Goal: Task Accomplishment & Management: Manage account settings

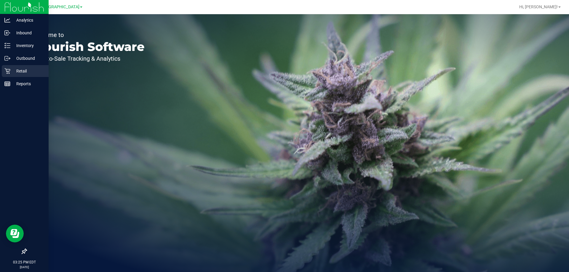
click at [13, 72] on p "Retail" at bounding box center [28, 71] width 36 height 7
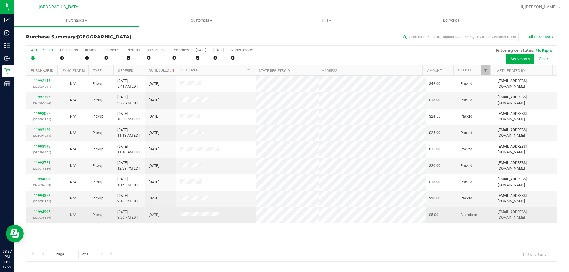
click at [43, 211] on link "11994995" at bounding box center [42, 212] width 17 height 4
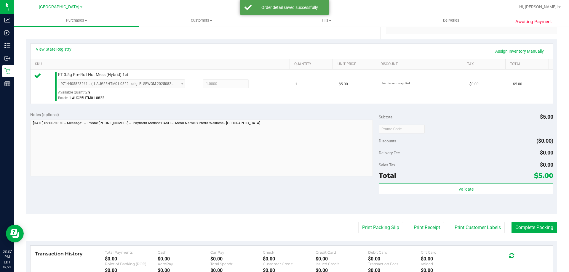
scroll to position [178, 0]
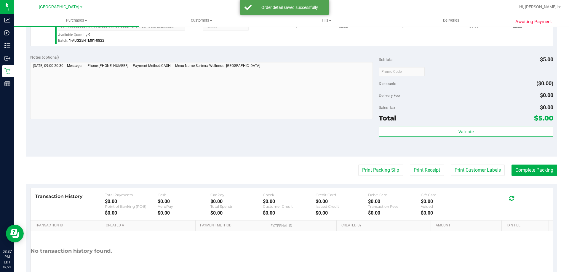
click at [444, 121] on div "Total $5.00" at bounding box center [465, 118] width 174 height 11
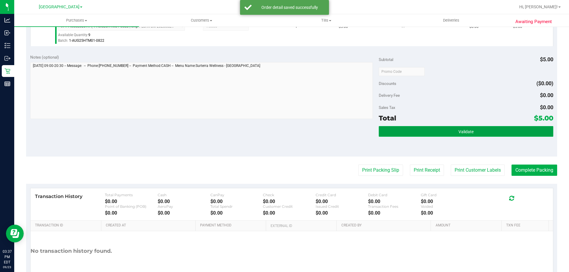
click at [445, 135] on button "Validate" at bounding box center [465, 131] width 174 height 11
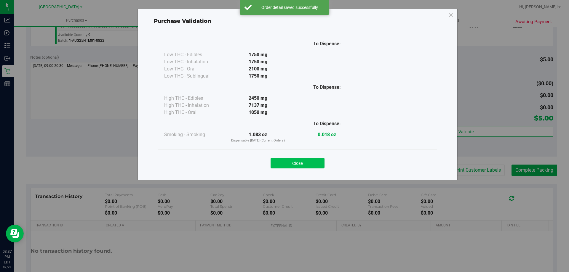
click at [294, 161] on button "Close" at bounding box center [297, 163] width 54 height 11
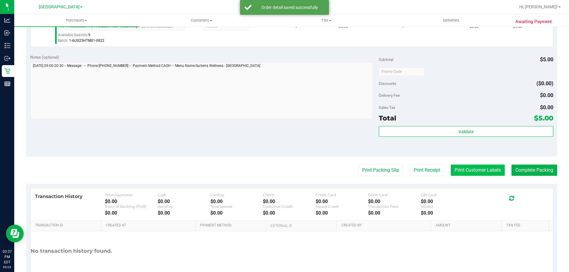
click at [454, 166] on button "Print Customer Labels" at bounding box center [477, 170] width 54 height 11
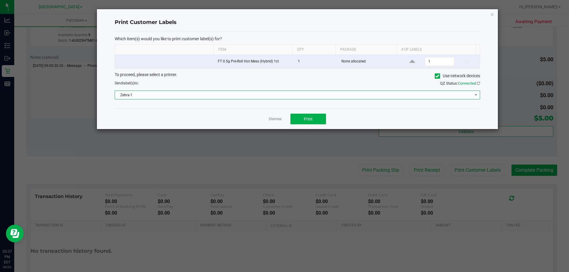
click at [280, 97] on span "Zebra-1" at bounding box center [293, 95] width 357 height 8
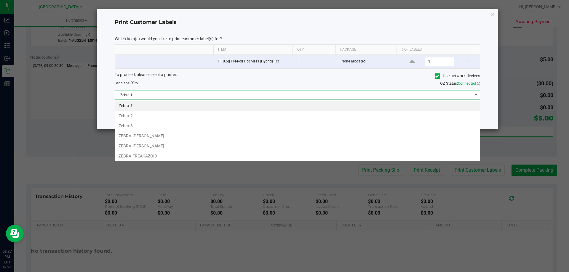
scroll to position [9, 365]
click at [152, 144] on li "ZEBRA-[PERSON_NAME]" at bounding box center [297, 146] width 365 height 10
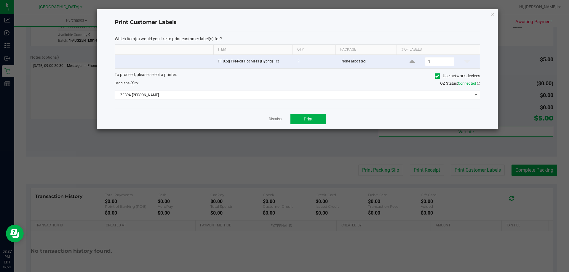
click at [280, 115] on div "Dismiss Print" at bounding box center [297, 119] width 365 height 20
click at [277, 118] on link "Dismiss" at bounding box center [275, 119] width 13 height 5
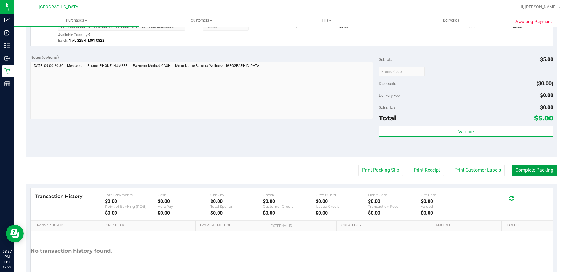
click at [526, 170] on button "Complete Packing" at bounding box center [534, 170] width 46 height 11
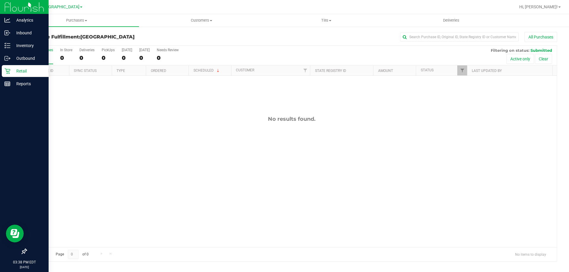
click at [11, 74] on p "Retail" at bounding box center [28, 71] width 36 height 7
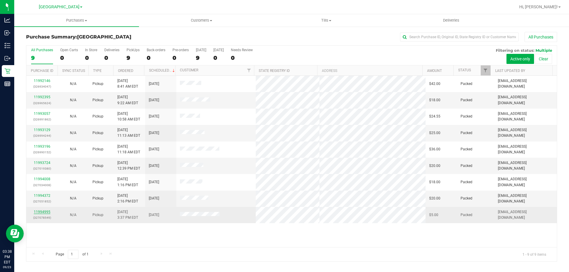
click at [46, 211] on link "11994995" at bounding box center [42, 212] width 17 height 4
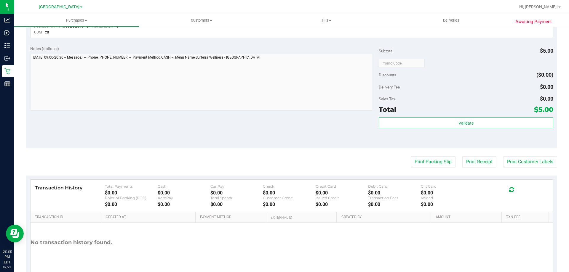
scroll to position [207, 0]
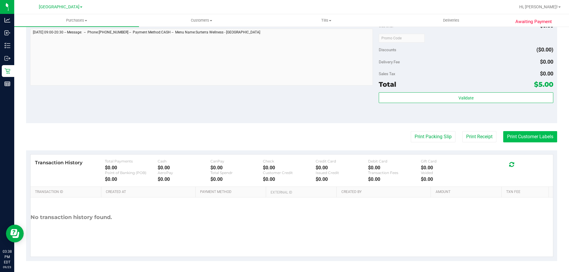
click at [506, 139] on button "Print Customer Labels" at bounding box center [530, 136] width 54 height 11
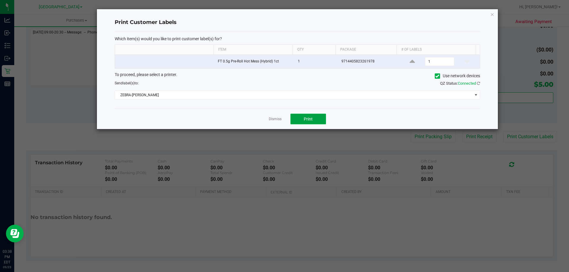
click at [308, 117] on span "Print" at bounding box center [308, 119] width 9 height 5
click at [273, 119] on link "Dismiss" at bounding box center [275, 119] width 13 height 5
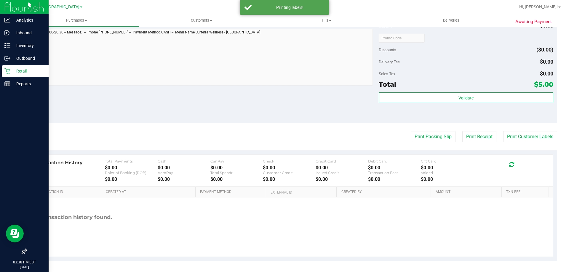
click at [9, 68] on icon at bounding box center [7, 71] width 6 height 6
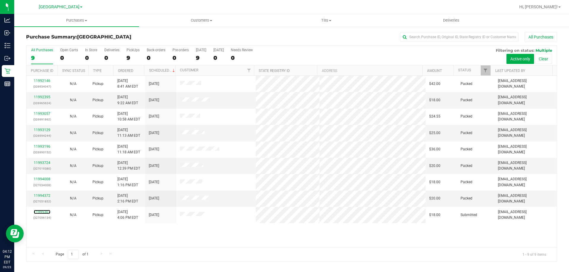
click at [41, 211] on link "11995307" at bounding box center [42, 212] width 17 height 4
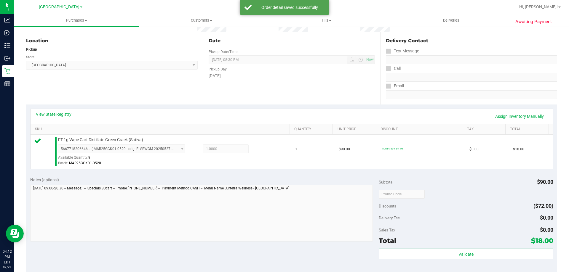
scroll to position [118, 0]
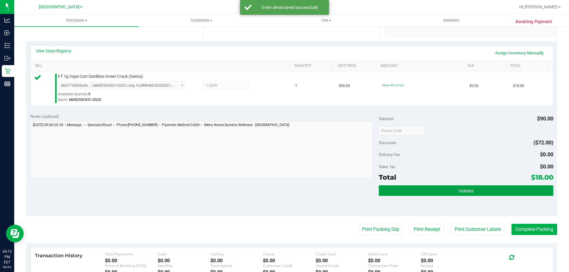
click at [432, 194] on button "Validate" at bounding box center [465, 190] width 174 height 11
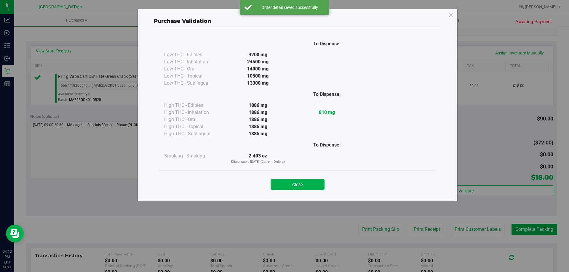
click at [293, 187] on button "Close" at bounding box center [297, 184] width 54 height 11
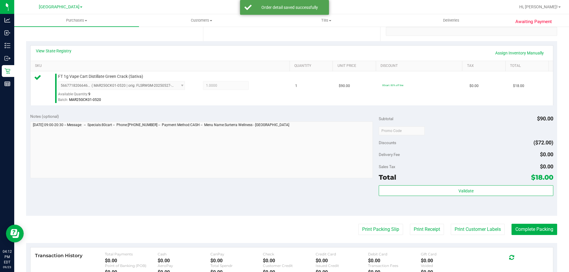
click at [482, 235] on purchase-details "Back Edit Purchase Cancel Purchase View Profile # 11995307 BioTrack ID: - Submi…" at bounding box center [291, 134] width 531 height 440
click at [481, 231] on button "Print Customer Labels" at bounding box center [477, 229] width 54 height 11
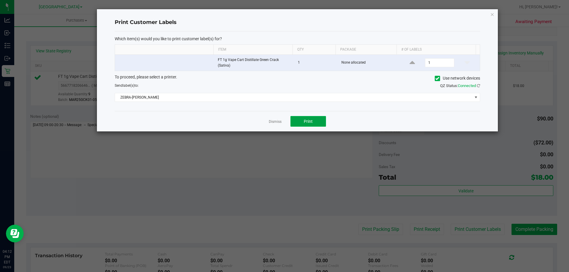
click at [308, 125] on button "Print" at bounding box center [308, 121] width 36 height 11
click at [275, 122] on link "Dismiss" at bounding box center [275, 121] width 13 height 5
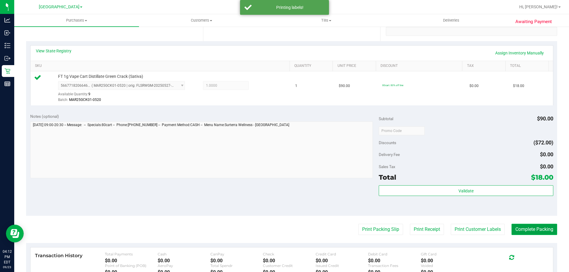
click at [533, 231] on button "Complete Packing" at bounding box center [534, 229] width 46 height 11
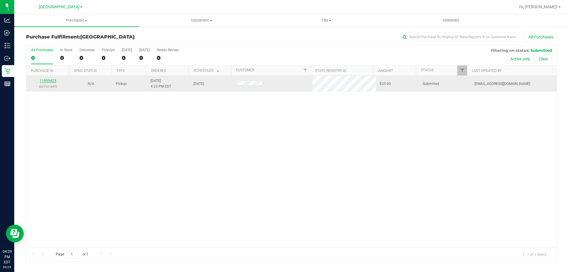
click at [51, 83] on link "11995423" at bounding box center [48, 81] width 17 height 4
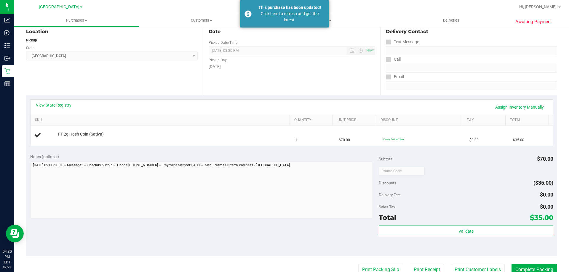
scroll to position [148, 0]
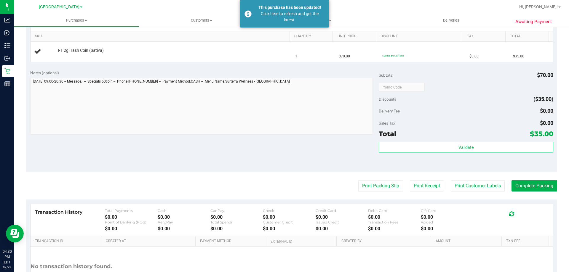
click at [474, 179] on purchase-details "Back Edit Purchase Cancel Purchase View Profile # 11995423 BioTrack ID: - Submi…" at bounding box center [291, 97] width 531 height 426
click at [474, 182] on button "Print Customer Labels" at bounding box center [477, 185] width 54 height 11
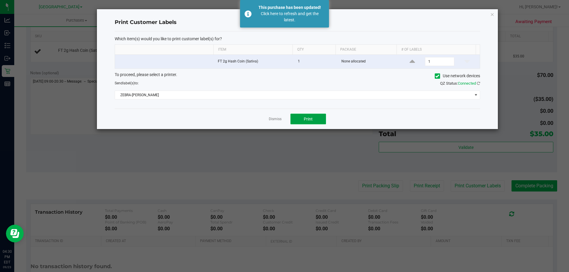
click at [299, 118] on button "Print" at bounding box center [308, 119] width 36 height 11
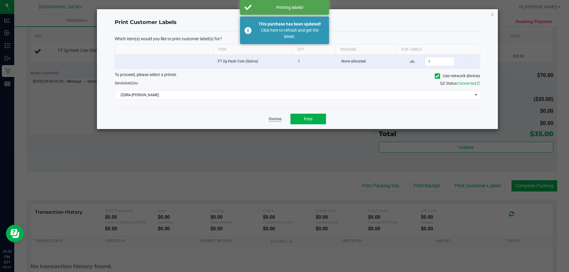
click at [275, 119] on link "Dismiss" at bounding box center [275, 119] width 13 height 5
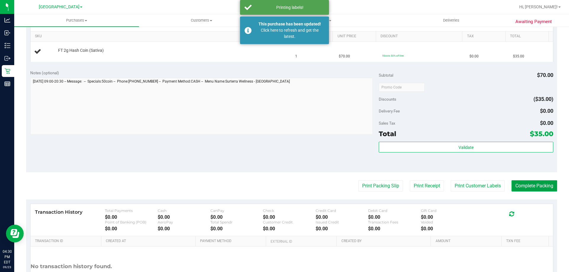
click at [525, 190] on button "Complete Packing" at bounding box center [534, 185] width 46 height 11
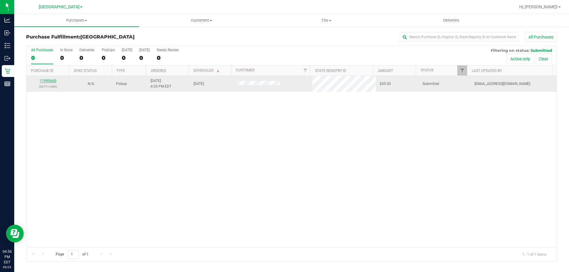
click at [48, 82] on link "11995660" at bounding box center [48, 81] width 17 height 4
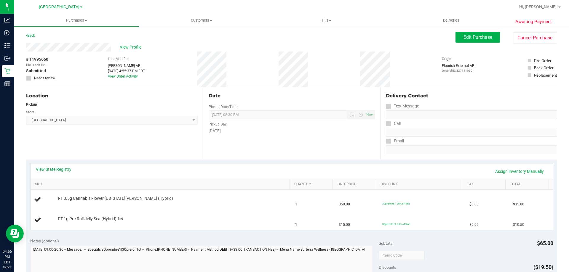
click at [129, 182] on th "SKU" at bounding box center [160, 184] width 259 height 11
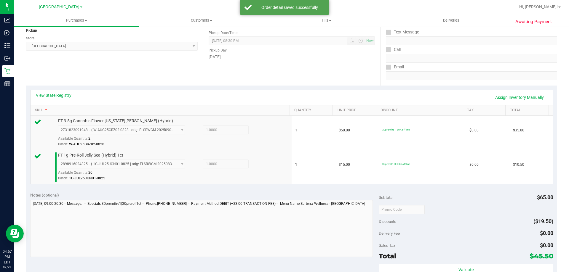
scroll to position [89, 0]
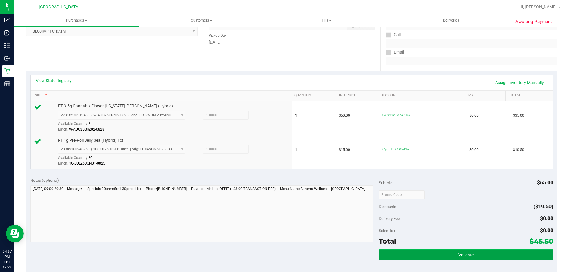
click at [457, 251] on button "Validate" at bounding box center [465, 254] width 174 height 11
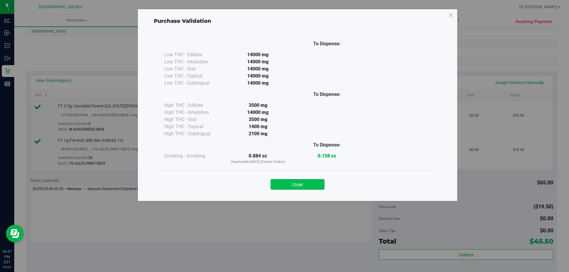
click at [311, 184] on button "Close" at bounding box center [297, 184] width 54 height 11
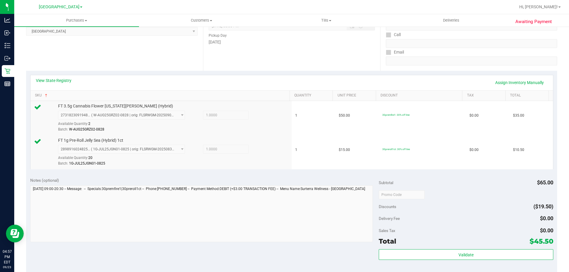
scroll to position [178, 0]
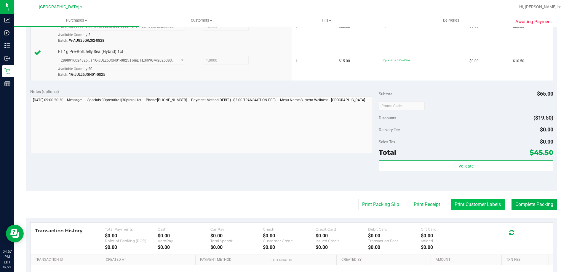
click at [474, 204] on button "Print Customer Labels" at bounding box center [477, 204] width 54 height 11
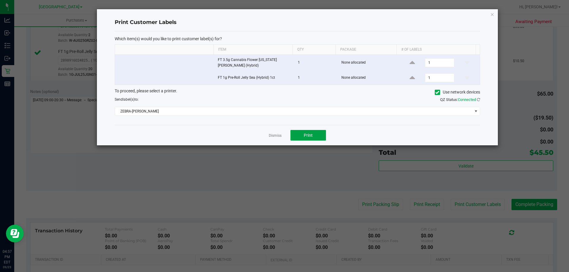
click at [307, 132] on button "Print" at bounding box center [308, 135] width 36 height 11
click at [277, 135] on div at bounding box center [297, 77] width 401 height 136
click at [276, 135] on link "Dismiss" at bounding box center [275, 135] width 13 height 5
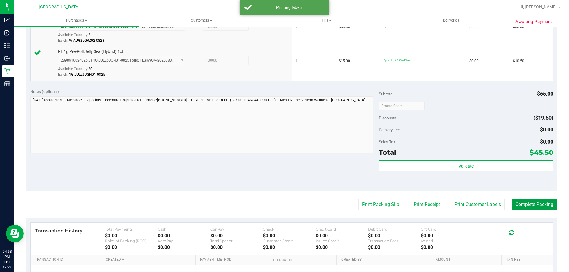
click at [540, 206] on button "Complete Packing" at bounding box center [534, 204] width 46 height 11
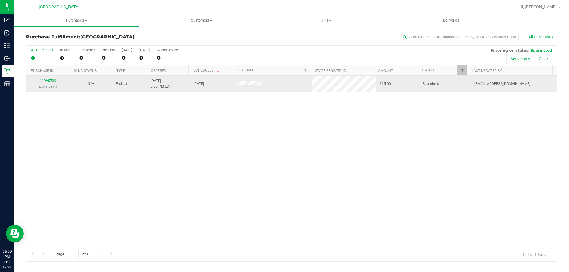
click at [44, 79] on link "11995739" at bounding box center [48, 81] width 17 height 4
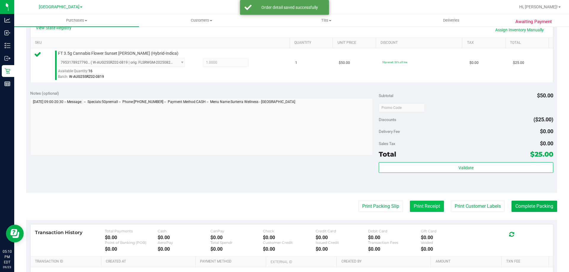
scroll to position [148, 0]
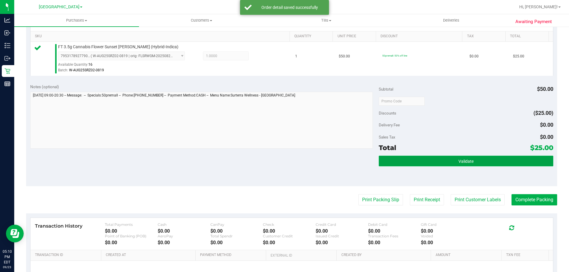
click at [459, 166] on button "Validate" at bounding box center [465, 161] width 174 height 11
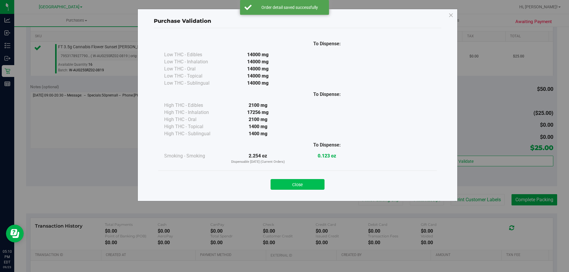
click at [298, 180] on button "Close" at bounding box center [297, 184] width 54 height 11
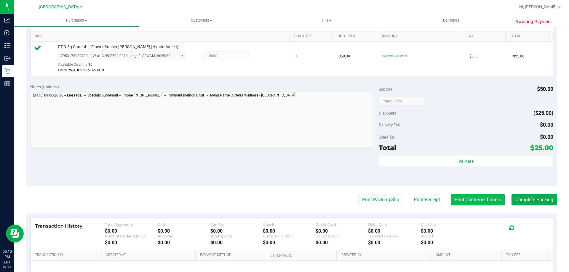
click at [487, 203] on button "Print Customer Labels" at bounding box center [477, 199] width 54 height 11
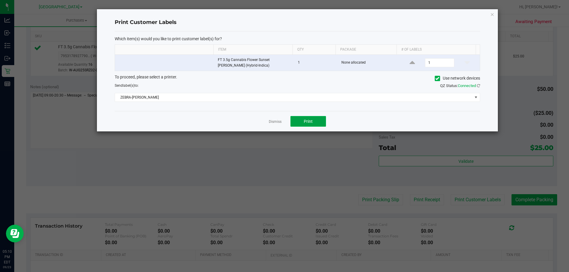
click at [315, 123] on button "Print" at bounding box center [308, 121] width 36 height 11
click at [273, 123] on link "Dismiss" at bounding box center [275, 121] width 13 height 5
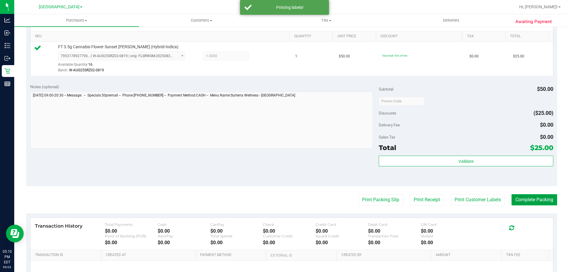
click at [538, 200] on button "Complete Packing" at bounding box center [534, 199] width 46 height 11
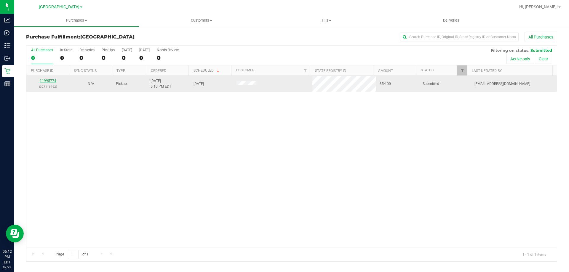
click at [50, 80] on link "11995774" at bounding box center [48, 81] width 17 height 4
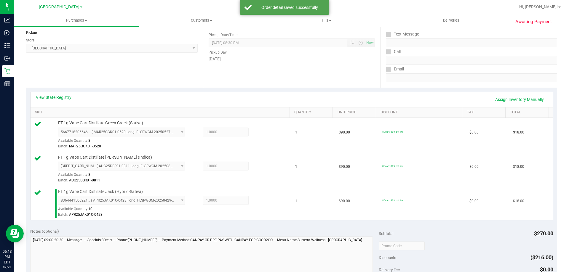
scroll to position [118, 0]
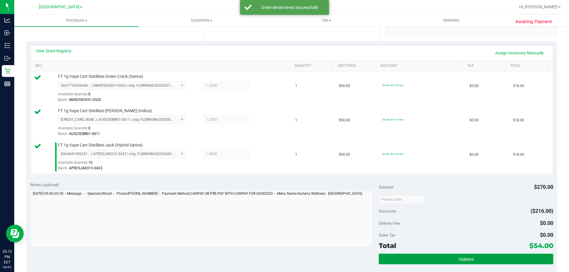
click at [466, 260] on span "Validate" at bounding box center [465, 259] width 15 height 5
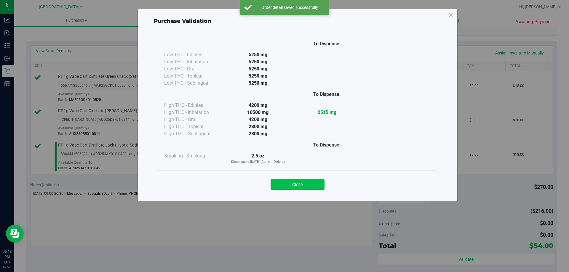
click at [295, 187] on button "Close" at bounding box center [297, 184] width 54 height 11
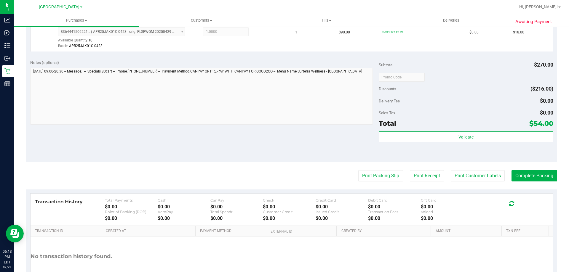
scroll to position [281, 0]
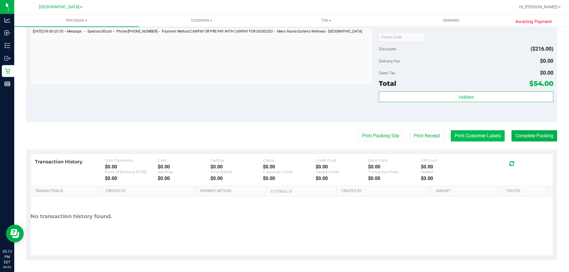
click at [479, 135] on button "Print Customer Labels" at bounding box center [477, 135] width 54 height 11
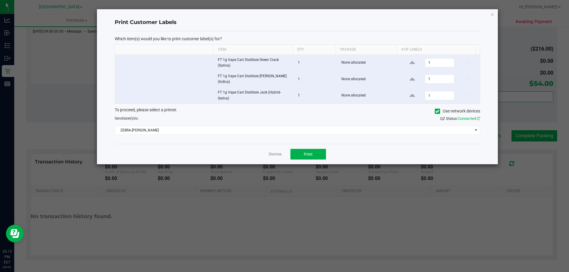
click at [305, 162] on div "Dismiss Print" at bounding box center [297, 154] width 365 height 20
click at [309, 157] on button "Print" at bounding box center [308, 154] width 36 height 11
drag, startPoint x: 491, startPoint y: 12, endPoint x: 567, endPoint y: 117, distance: 129.4
click at [496, 20] on div "Print Customer Labels Which item(s) would you like to print customer label(s) f…" at bounding box center [297, 86] width 401 height 155
click at [491, 15] on icon "button" at bounding box center [492, 14] width 4 height 7
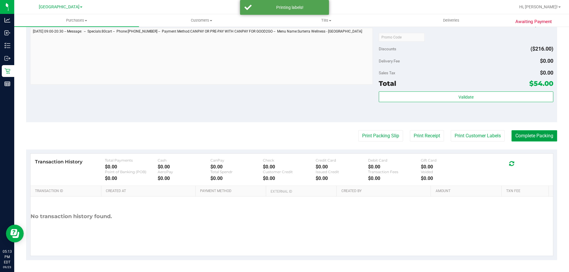
click at [533, 134] on button "Complete Packing" at bounding box center [534, 135] width 46 height 11
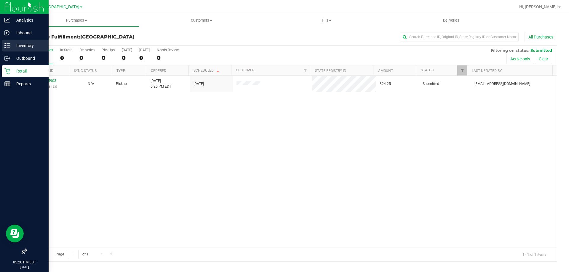
click at [12, 47] on p "Inventory" at bounding box center [28, 45] width 36 height 7
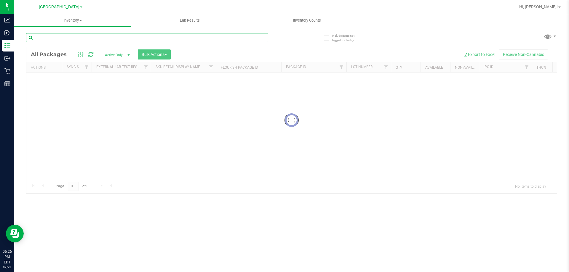
click at [57, 39] on input "text" at bounding box center [147, 37] width 242 height 9
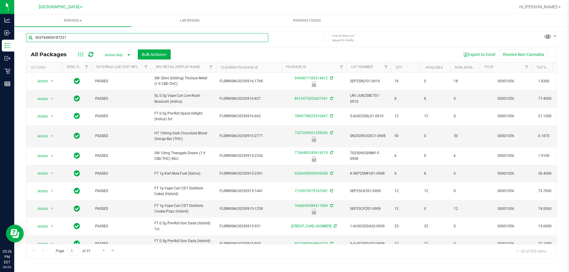
type input "5037648541872311"
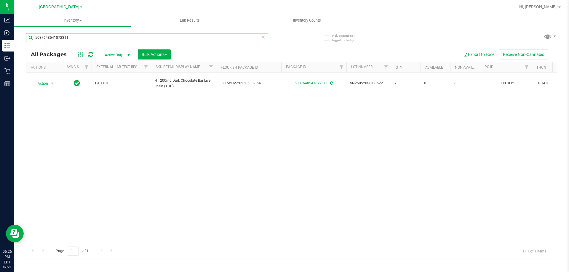
drag, startPoint x: 119, startPoint y: 36, endPoint x: 0, endPoint y: -36, distance: 139.3
click at [0, 0] on html "Analytics Inbound Inventory Outbound Retail Reports 05:26 PM EDT [DATE] 09/23 […" at bounding box center [284, 136] width 569 height 272
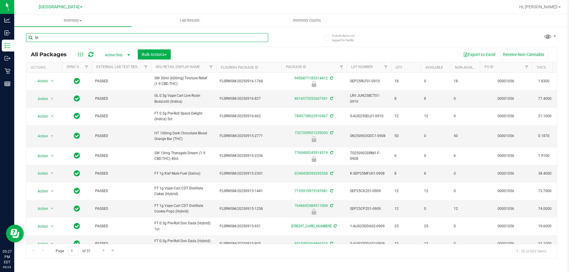
type input "bic"
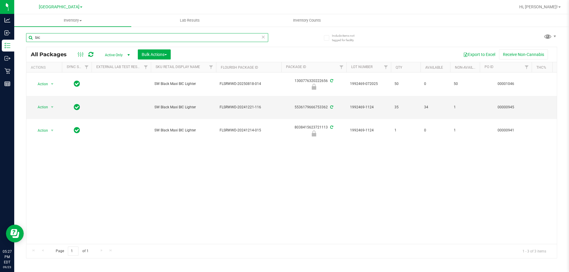
drag, startPoint x: 69, startPoint y: 34, endPoint x: 0, endPoint y: -36, distance: 98.2
click at [0, 0] on html "Analytics Inbound Inventory Outbound Retail Reports 05:27 PM EDT [DATE] 09/23 […" at bounding box center [284, 136] width 569 height 272
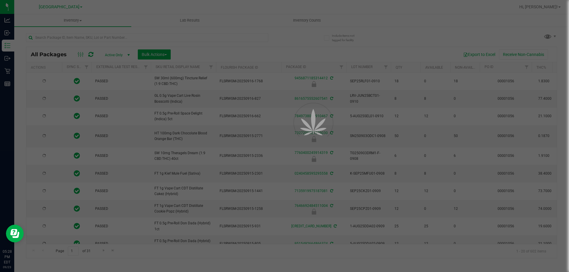
type input "[DATE]"
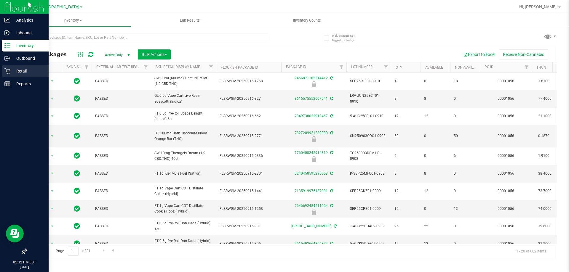
click at [26, 70] on p "Retail" at bounding box center [28, 71] width 36 height 7
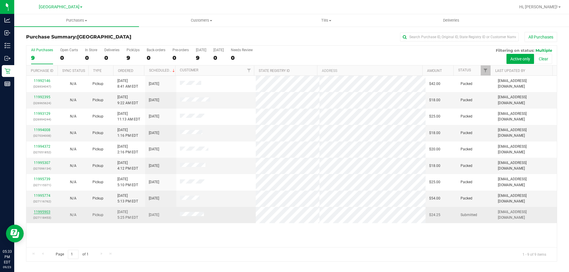
click at [46, 212] on link "11995903" at bounding box center [42, 212] width 17 height 4
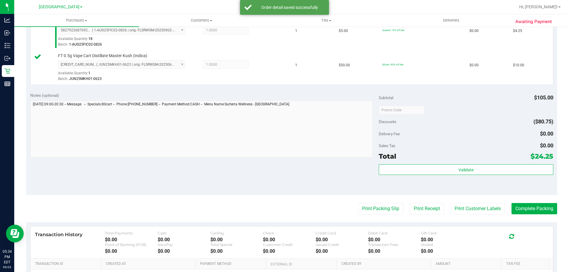
scroll to position [237, 0]
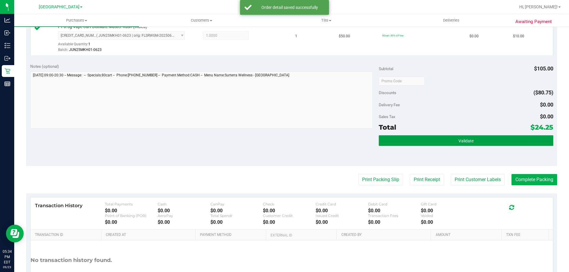
click at [437, 141] on button "Validate" at bounding box center [465, 140] width 174 height 11
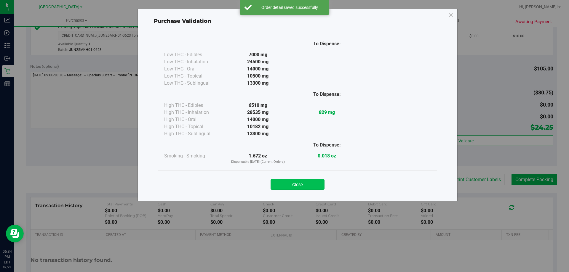
click at [298, 190] on button "Close" at bounding box center [297, 184] width 54 height 11
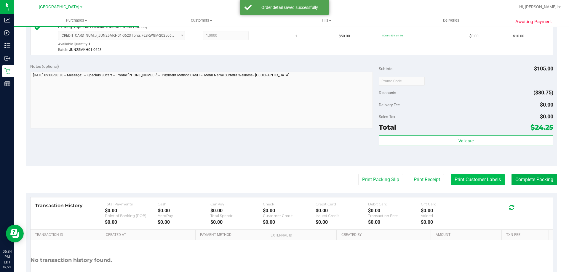
click at [476, 176] on button "Print Customer Labels" at bounding box center [477, 179] width 54 height 11
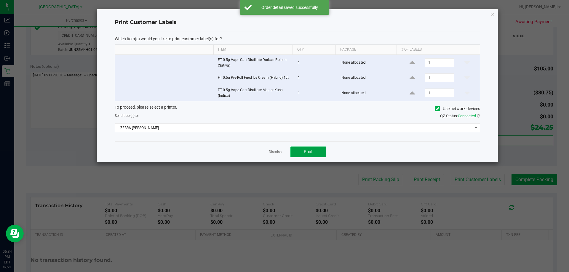
click at [320, 148] on button "Print" at bounding box center [308, 152] width 36 height 11
drag, startPoint x: 494, startPoint y: 15, endPoint x: 510, endPoint y: 104, distance: 90.7
click at [498, 18] on div "Print Customer Labels Which item(s) would you like to print customer label(s) f…" at bounding box center [297, 85] width 401 height 153
click at [490, 14] on icon "button" at bounding box center [492, 14] width 4 height 7
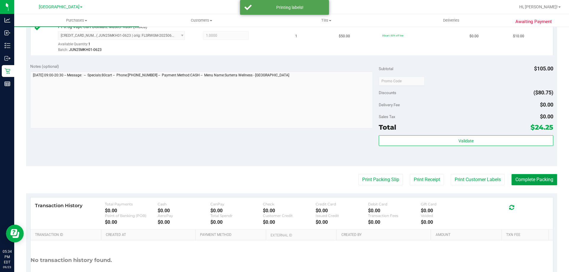
click at [522, 179] on button "Complete Packing" at bounding box center [534, 179] width 46 height 11
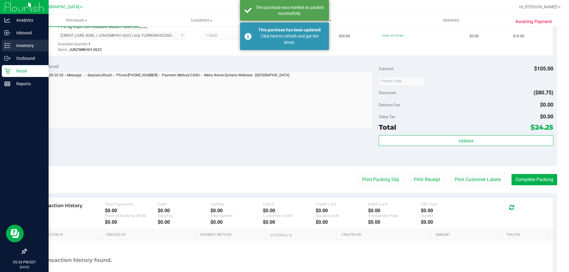
click at [17, 43] on p "Inventory" at bounding box center [28, 45] width 36 height 7
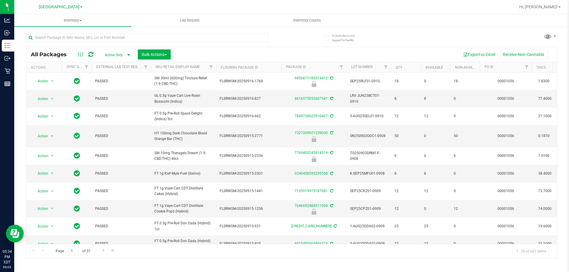
click at [96, 32] on div at bounding box center [158, 37] width 265 height 19
click at [96, 34] on input "text" at bounding box center [147, 37] width 242 height 9
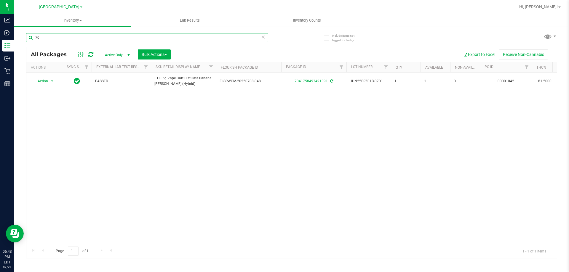
type input "7"
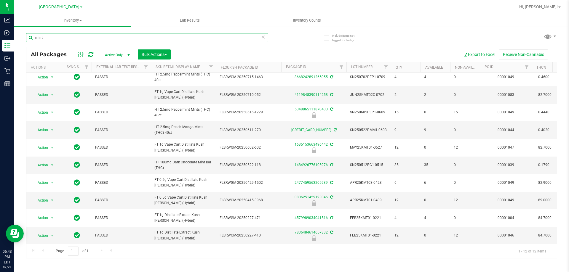
scroll to position [44, 0]
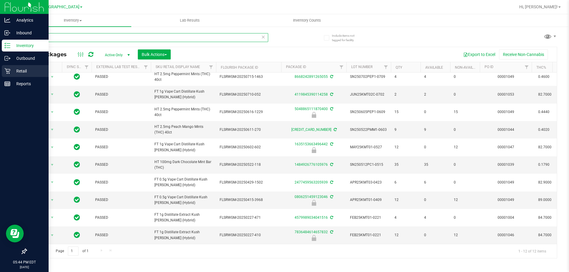
type input "mint"
click at [30, 74] on p "Retail" at bounding box center [28, 71] width 36 height 7
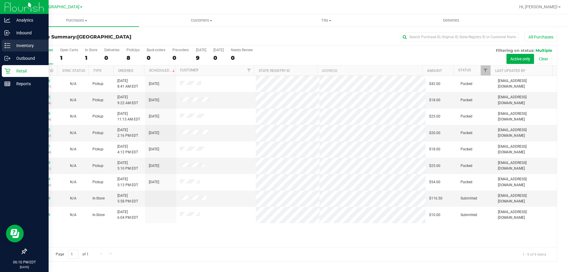
click at [23, 50] on div "Inventory" at bounding box center [25, 46] width 47 height 12
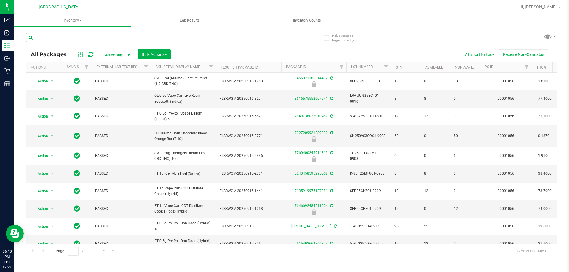
click at [57, 39] on input "text" at bounding box center [147, 37] width 242 height 9
type input "blue"
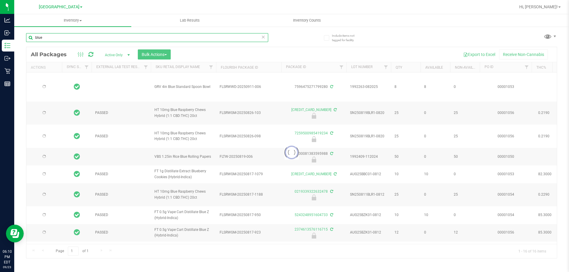
type input "[DATE]"
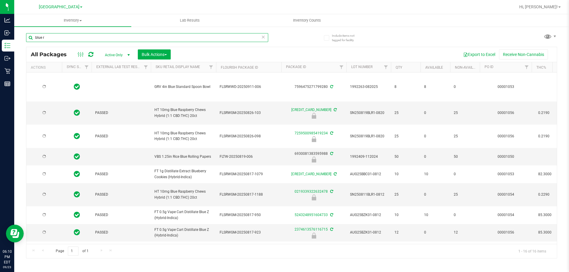
type input "blue ra"
type input "[DATE]"
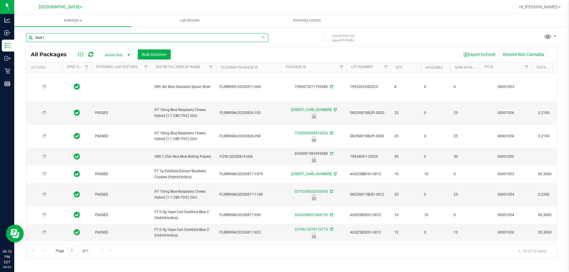
type input "[DATE]"
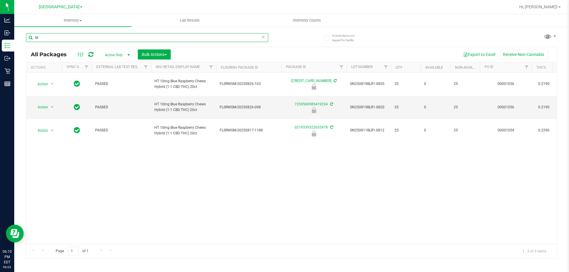
type input "b"
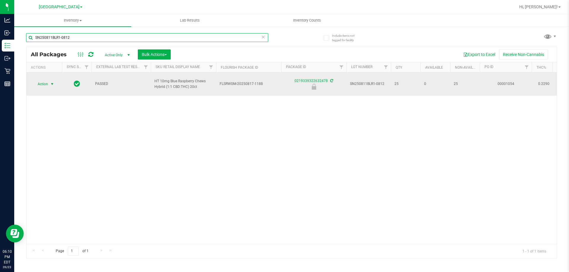
type input "SN250811BLR1-0812"
click at [49, 84] on span "select" at bounding box center [52, 84] width 7 height 8
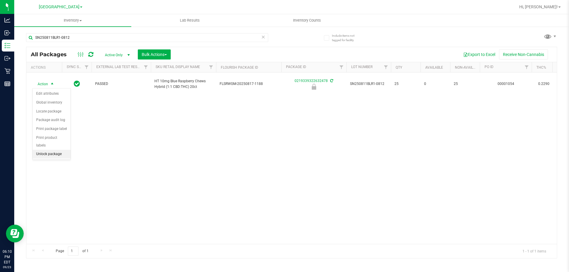
click at [54, 150] on li "Unlock package" at bounding box center [52, 154] width 38 height 9
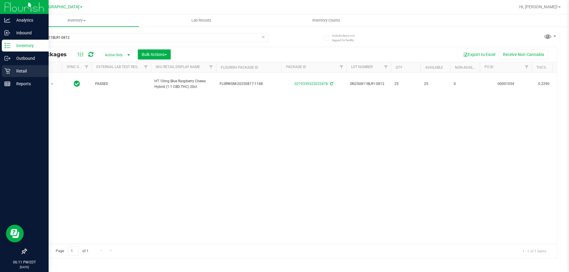
click at [1, 70] on link "Retail" at bounding box center [24, 71] width 49 height 13
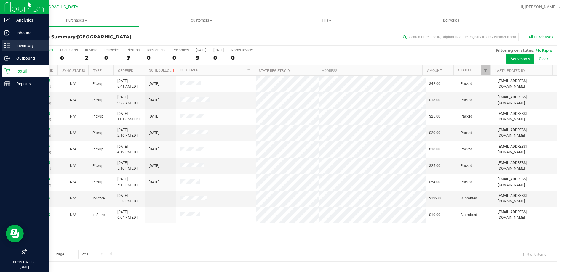
click at [19, 47] on p "Inventory" at bounding box center [28, 45] width 36 height 7
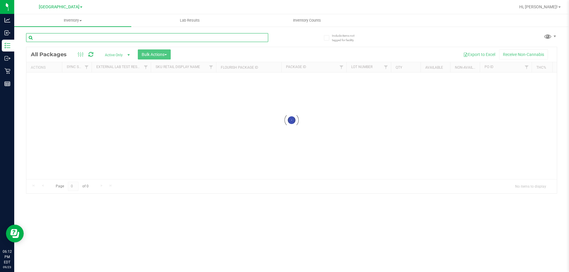
click at [61, 35] on input "text" at bounding box center [147, 37] width 242 height 9
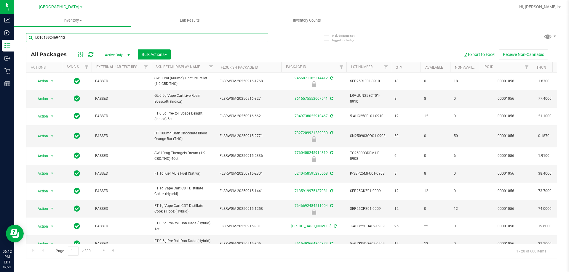
type input "LOT01992469-1124"
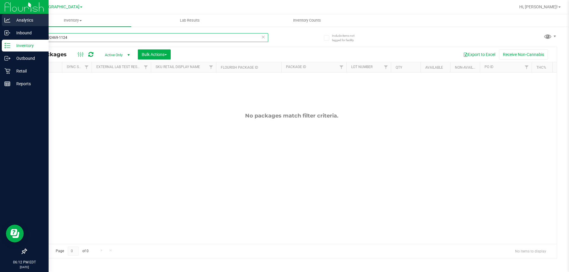
drag, startPoint x: 108, startPoint y: 36, endPoint x: 0, endPoint y: 23, distance: 109.0
click at [0, 30] on div "Analytics Inbound Inventory Outbound Retail Reports 06:12 PM EDT [DATE] 09/23 […" at bounding box center [284, 136] width 569 height 272
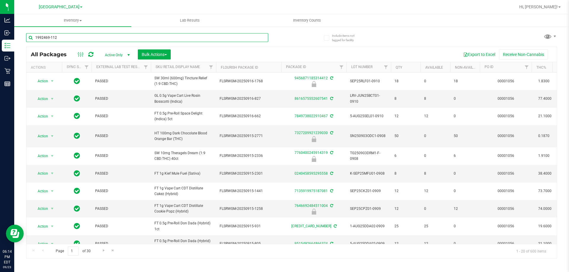
type input "1992469-1124"
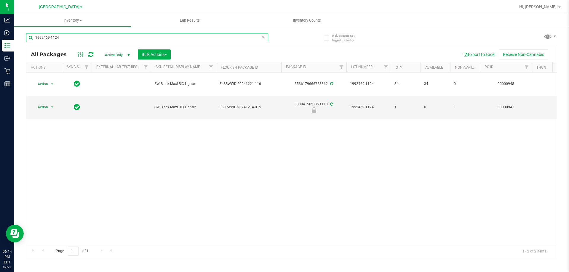
drag, startPoint x: 98, startPoint y: 38, endPoint x: 0, endPoint y: -22, distance: 114.7
click at [0, 0] on html "Analytics Inbound Inventory Outbound Retail Reports 06:14 PM EDT [DATE] 09/23 […" at bounding box center [284, 136] width 569 height 272
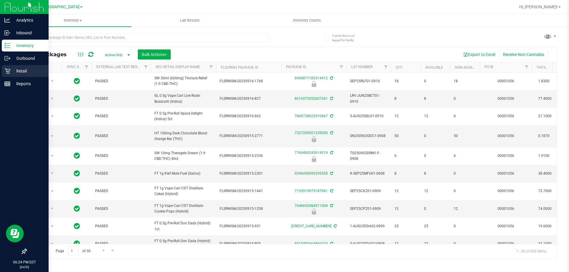
click at [11, 73] on p "Retail" at bounding box center [28, 71] width 36 height 7
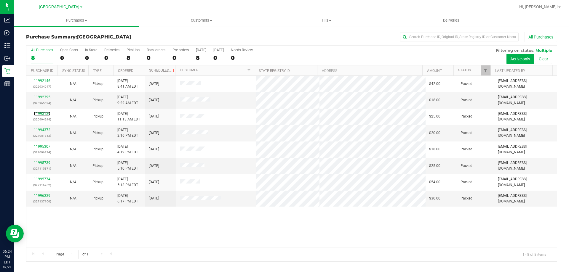
click at [41, 113] on link "11993129" at bounding box center [42, 114] width 17 height 4
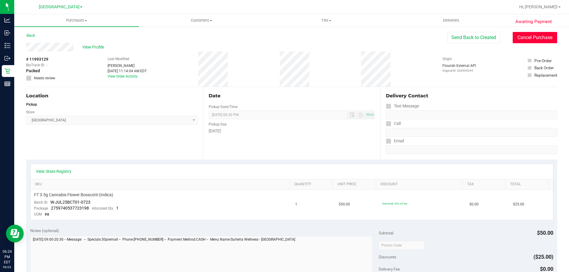
click at [519, 37] on button "Cancel Purchase" at bounding box center [534, 37] width 44 height 11
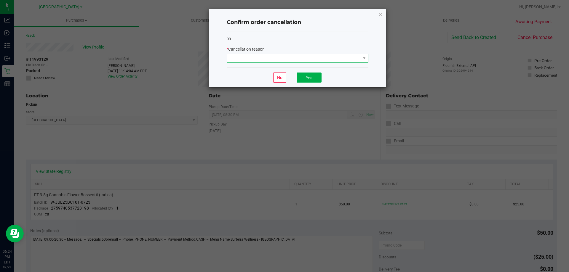
click at [303, 55] on span at bounding box center [294, 58] width 134 height 8
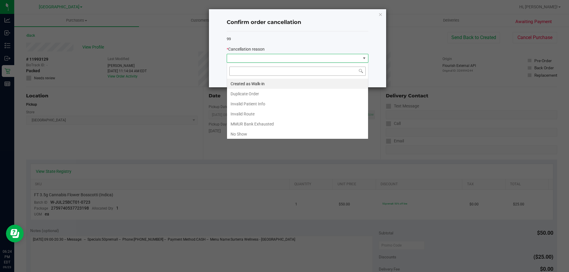
scroll to position [9, 142]
click at [279, 93] on li "Duplicate Order" at bounding box center [297, 94] width 141 height 10
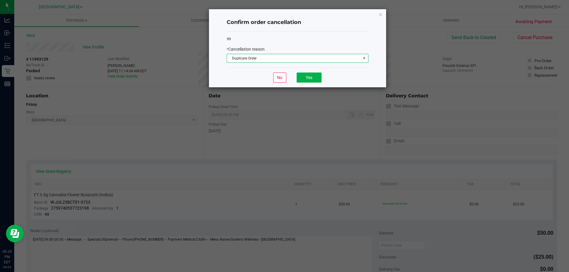
click at [328, 78] on div "No Yes" at bounding box center [298, 78] width 142 height 20
click at [315, 77] on button "Yes" at bounding box center [308, 78] width 25 height 10
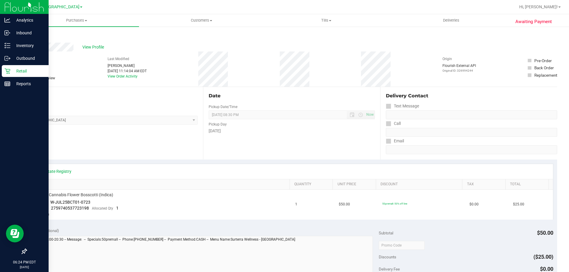
click at [9, 69] on icon at bounding box center [7, 71] width 6 height 6
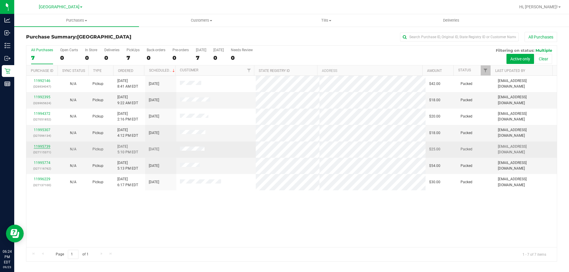
click at [40, 145] on link "11995739" at bounding box center [42, 147] width 17 height 4
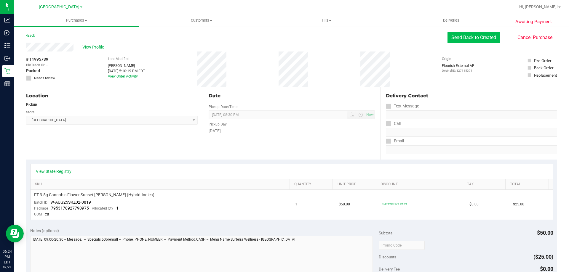
click at [469, 39] on button "Send Back to Created" at bounding box center [473, 37] width 52 height 11
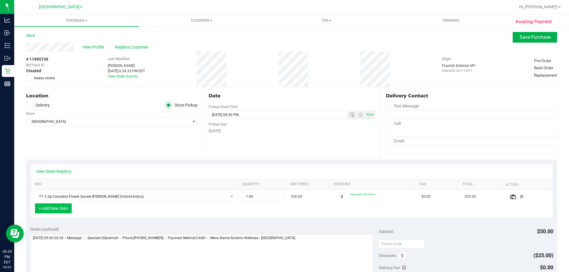
click at [65, 208] on button "+ Add New Item" at bounding box center [53, 208] width 37 height 10
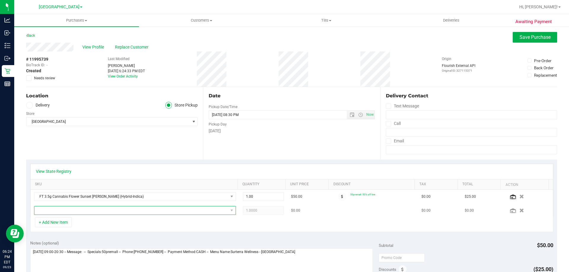
click at [61, 209] on span "NO DATA FOUND" at bounding box center [131, 210] width 194 height 8
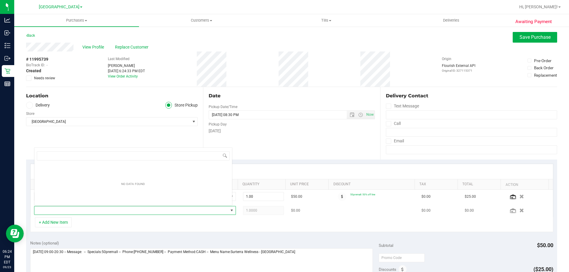
scroll to position [9, 196]
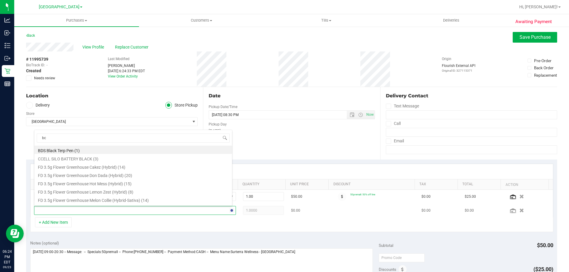
type input "bct"
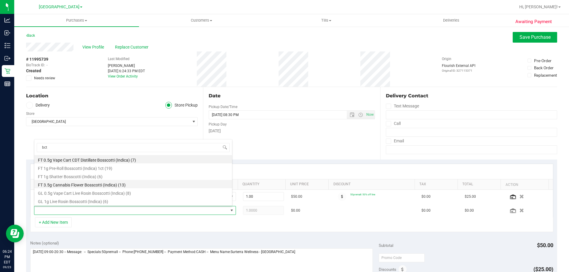
click at [127, 185] on li "FT 3.5g Cannabis Flower Bosscotti (Indica) (13)" at bounding box center [133, 184] width 198 height 8
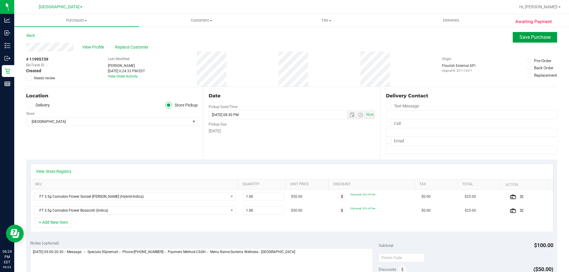
click at [514, 36] on button "Save Purchase" at bounding box center [534, 37] width 44 height 11
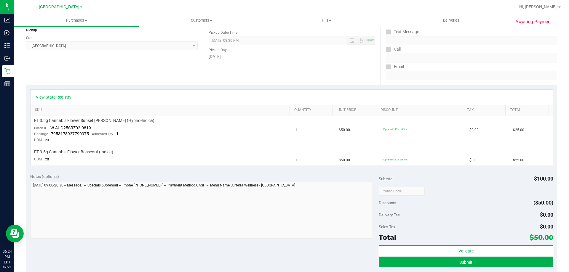
scroll to position [118, 0]
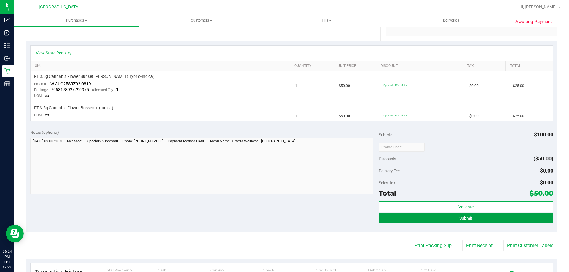
click at [473, 216] on button "Submit" at bounding box center [465, 218] width 174 height 11
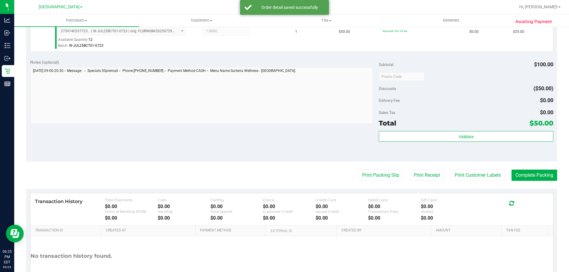
scroll to position [252, 0]
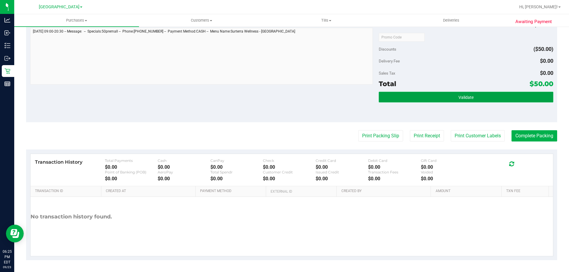
click at [479, 100] on button "Validate" at bounding box center [465, 97] width 174 height 11
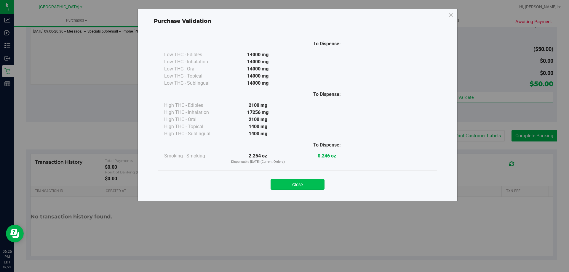
click at [307, 182] on button "Close" at bounding box center [297, 184] width 54 height 11
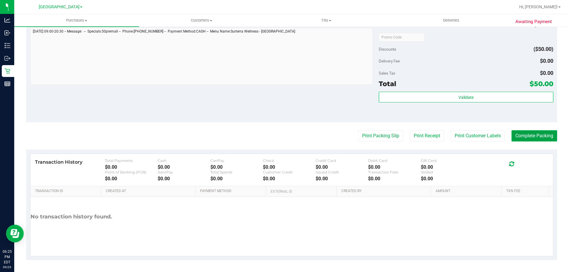
click at [511, 137] on button "Complete Packing" at bounding box center [534, 135] width 46 height 11
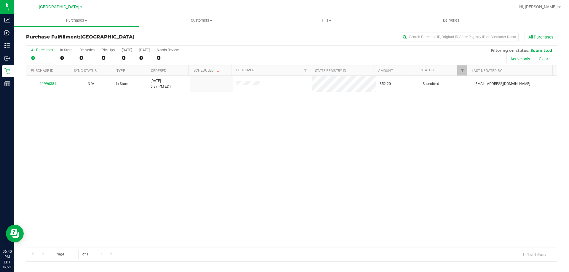
click at [14, 70] on div "Purchase Fulfillment: [GEOGRAPHIC_DATA] All Purchases All Purchases 0 In Store …" at bounding box center [291, 147] width 554 height 242
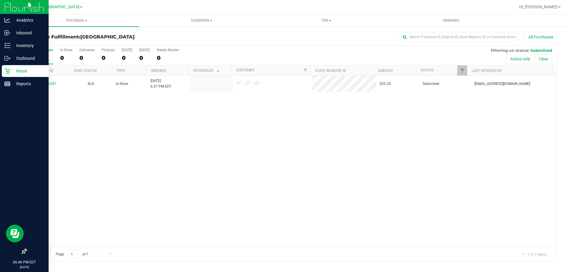
click at [8, 68] on icon at bounding box center [7, 71] width 6 height 6
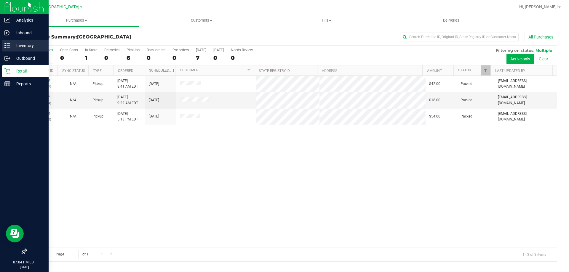
click at [20, 48] on p "Inventory" at bounding box center [28, 45] width 36 height 7
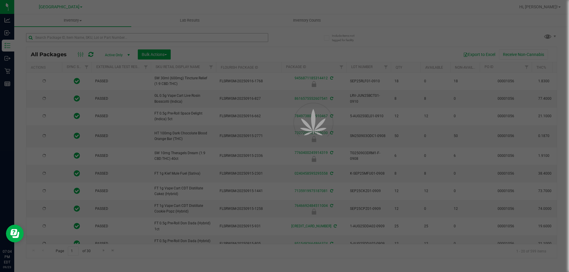
type input "[DATE]"
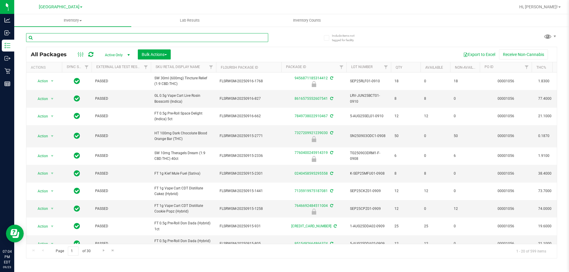
click at [147, 39] on input "text" at bounding box center [147, 37] width 242 height 9
paste input "6373450407183775"
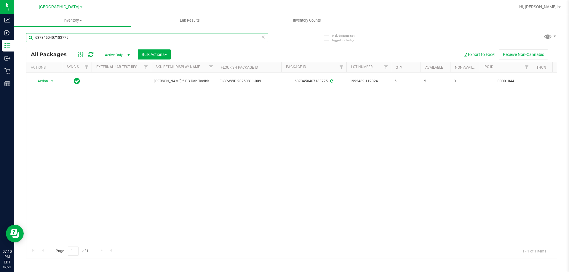
click at [59, 36] on input "6373450407183775" at bounding box center [147, 37] width 242 height 9
paste input "7749304663950744"
click at [132, 36] on input "7749304663950744" at bounding box center [147, 37] width 242 height 9
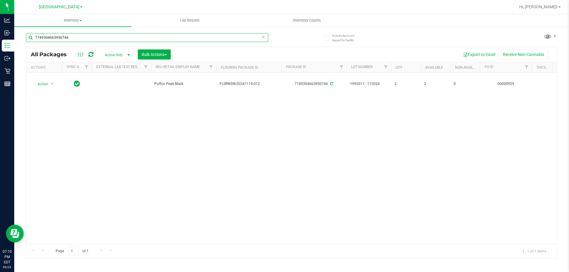
paste input "298588669231858"
click at [68, 38] on input "2985886692318584" at bounding box center [147, 37] width 242 height 9
paste input "3380194379107560"
click at [70, 40] on input "3380194379107560" at bounding box center [147, 37] width 242 height 9
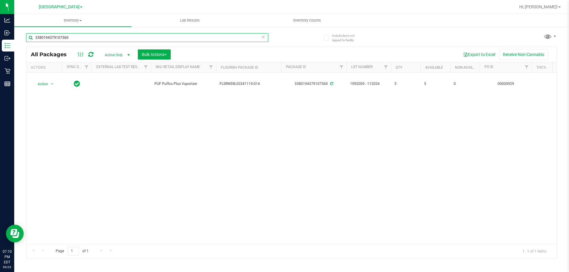
click at [70, 39] on input "3380194379107560" at bounding box center [147, 37] width 242 height 9
drag, startPoint x: 70, startPoint y: 38, endPoint x: 67, endPoint y: 38, distance: 3.6
click at [67, 38] on input "3380194379107560" at bounding box center [147, 37] width 242 height 9
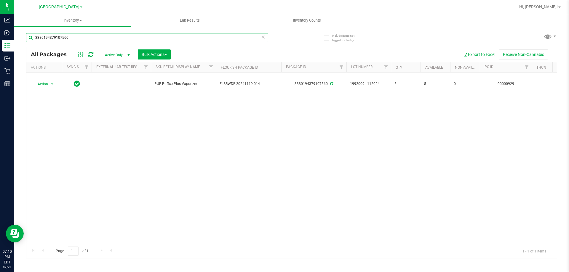
paste input "1958542714421261"
click at [71, 38] on input "1958542714421261" at bounding box center [147, 37] width 242 height 9
paste input "7075144436267478"
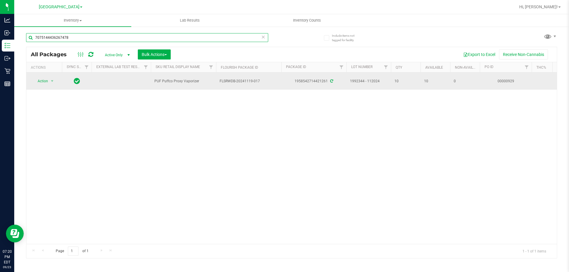
type input "7075144436267478"
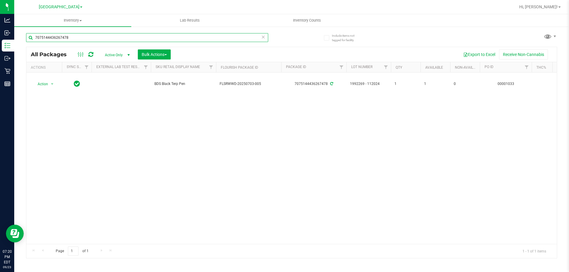
click at [76, 39] on input "7075144436267478" at bounding box center [147, 37] width 242 height 9
paste input "7418853164909652"
click at [66, 36] on input "7418853164909652" at bounding box center [147, 37] width 242 height 9
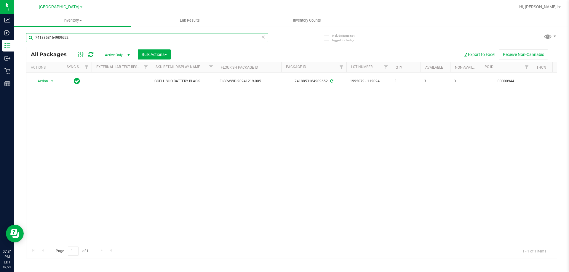
paste input "3915587405637119"
click at [93, 36] on input "3915587405637119" at bounding box center [147, 37] width 242 height 9
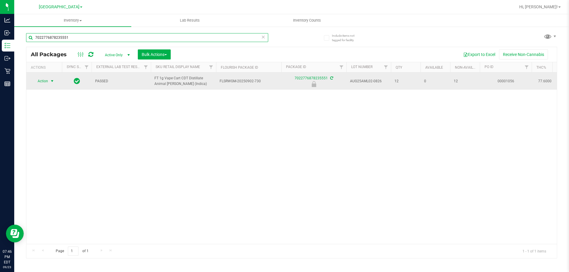
type input "7022776878235551"
click at [49, 81] on span "select" at bounding box center [52, 81] width 7 height 8
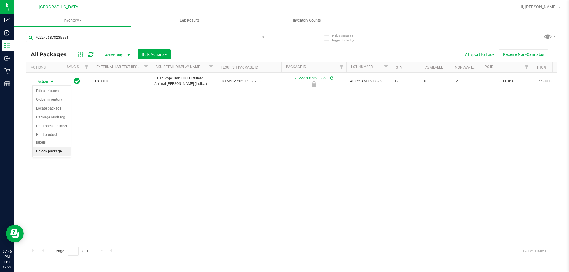
click at [51, 147] on li "Unlock package" at bounding box center [52, 151] width 38 height 9
